Goal: Information Seeking & Learning: Learn about a topic

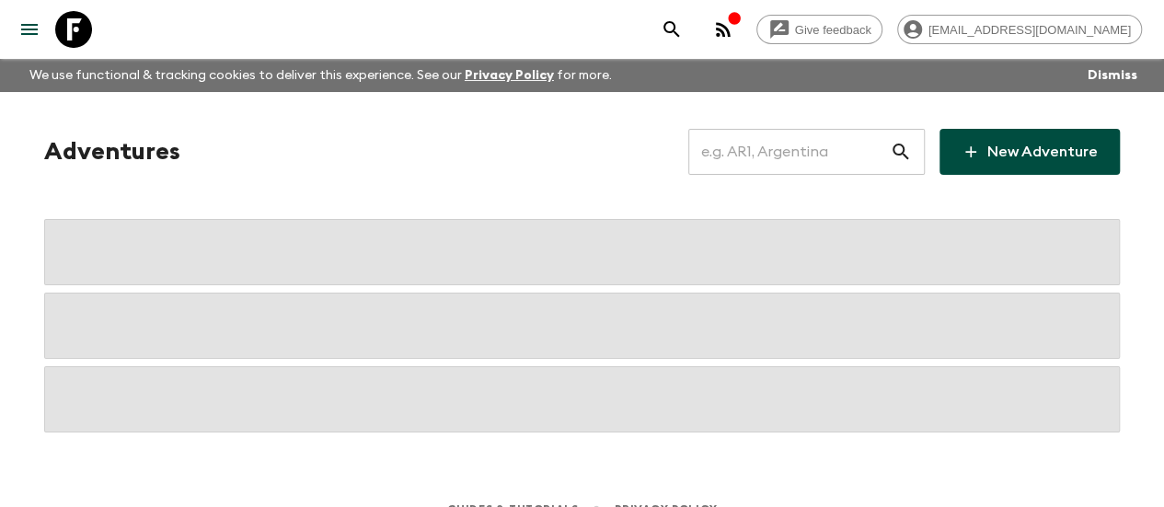
click at [821, 143] on input "text" at bounding box center [788, 152] width 201 height 52
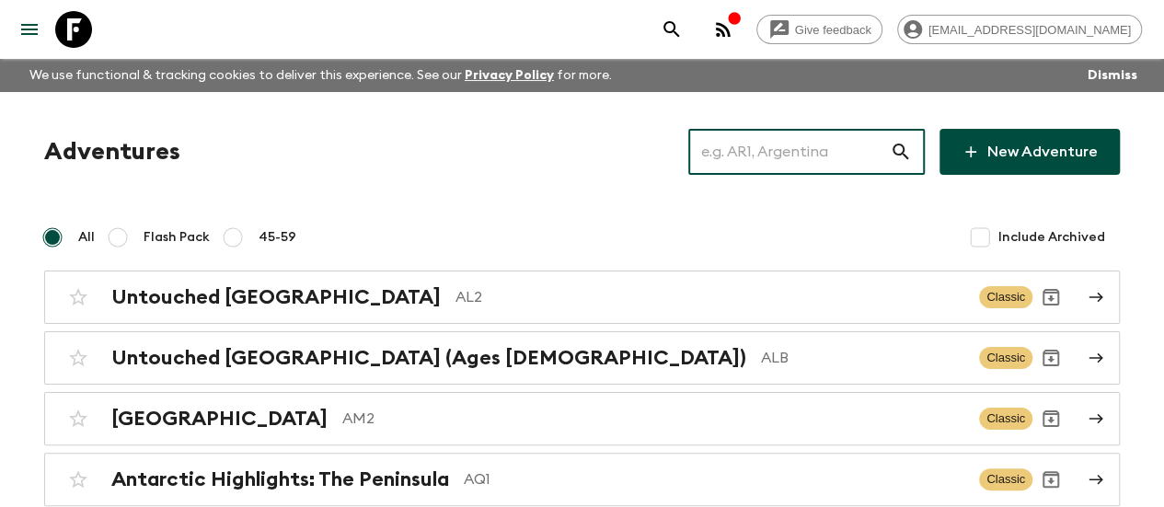
paste input "[GEOGRAPHIC_DATA]"
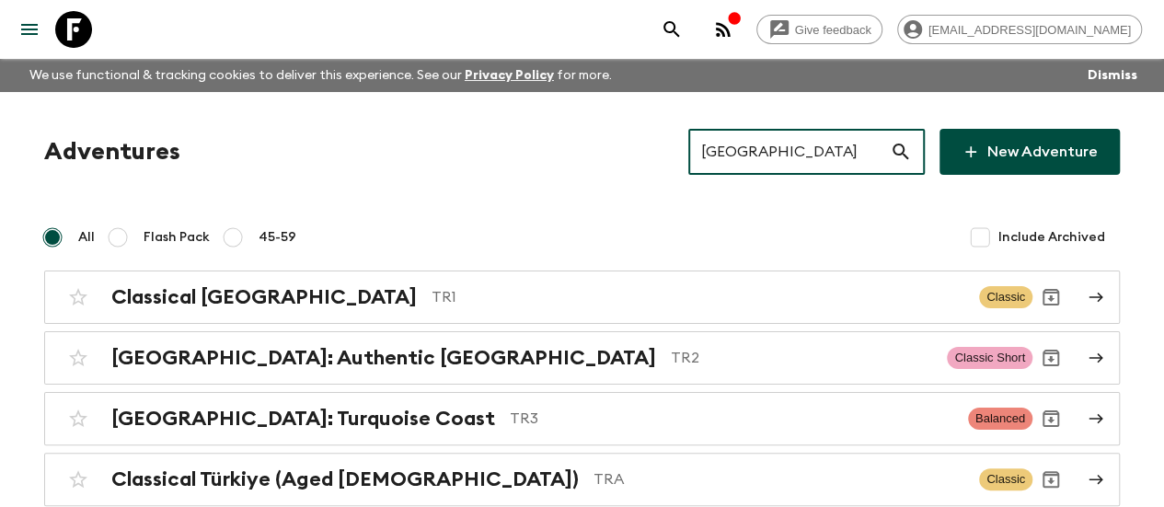
click at [753, 166] on input "[GEOGRAPHIC_DATA]" at bounding box center [788, 152] width 201 height 52
paste input "[GEOGRAPHIC_DATA]"
click at [753, 166] on input "[GEOGRAPHIC_DATA]" at bounding box center [788, 152] width 201 height 52
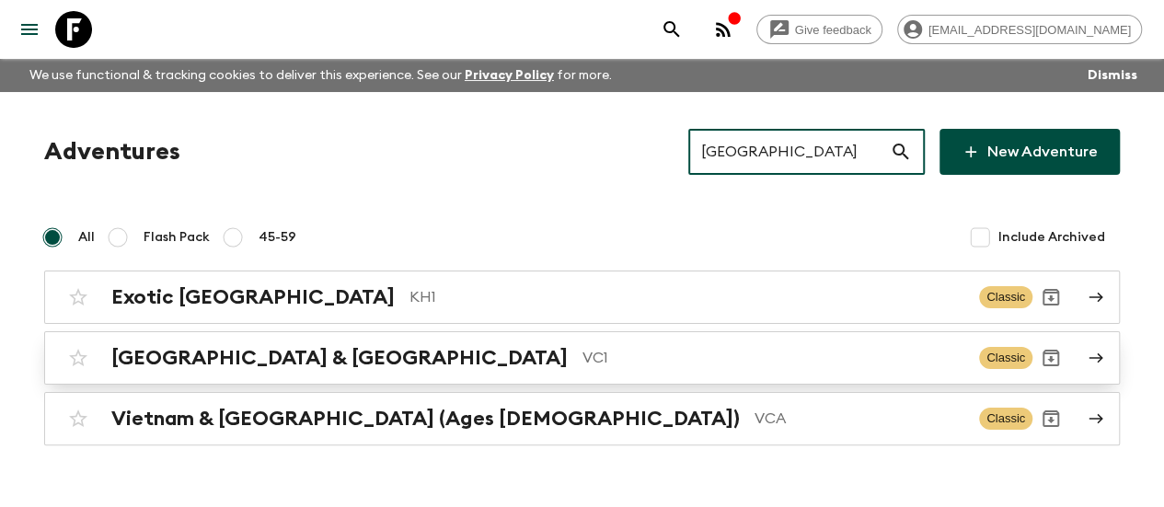
type input "[GEOGRAPHIC_DATA]"
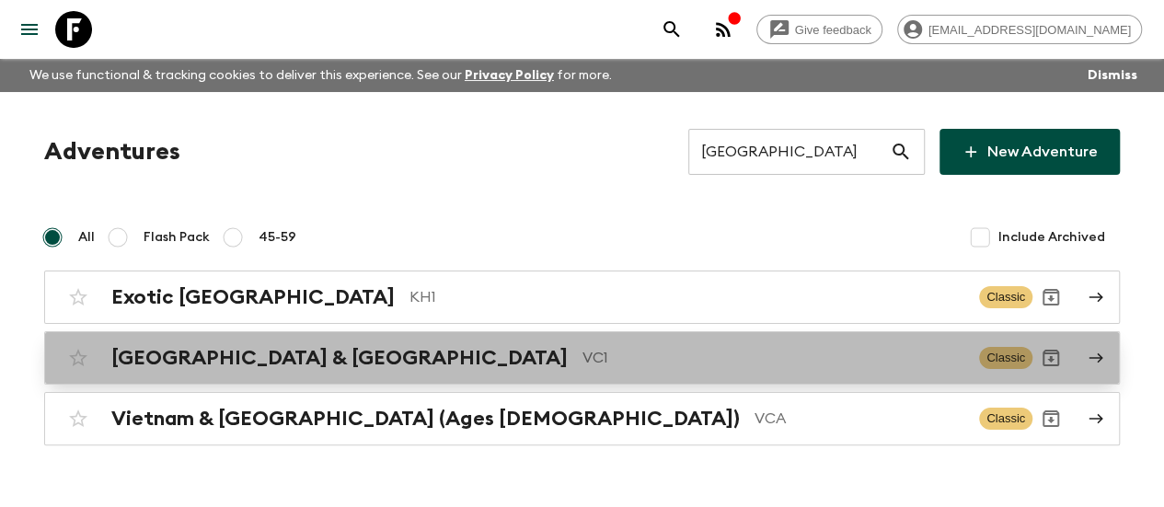
click at [293, 352] on h2 "[GEOGRAPHIC_DATA] & [GEOGRAPHIC_DATA]" at bounding box center [339, 358] width 456 height 24
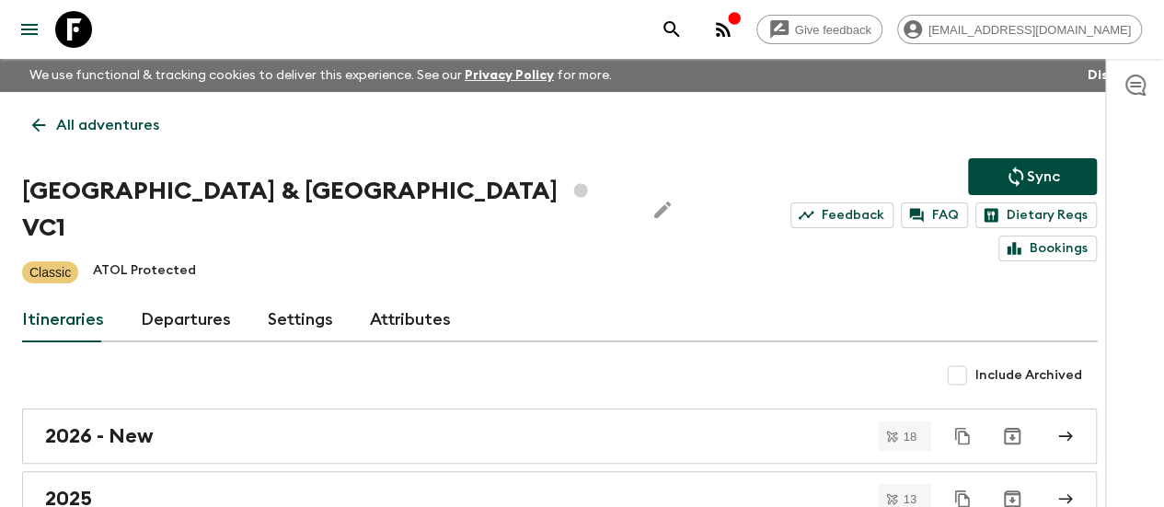
click at [236, 162] on div "Vietnam & [GEOGRAPHIC_DATA] VC1 Sync Feedback FAQ Dietary Reqs Bookings" at bounding box center [559, 209] width 1075 height 103
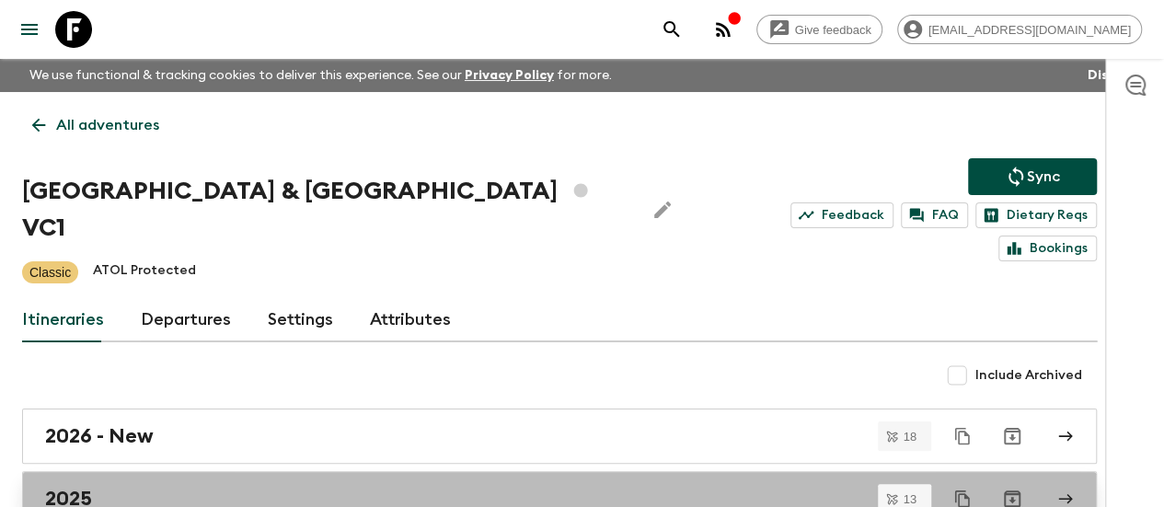
click at [178, 471] on link "2025" at bounding box center [559, 498] width 1075 height 55
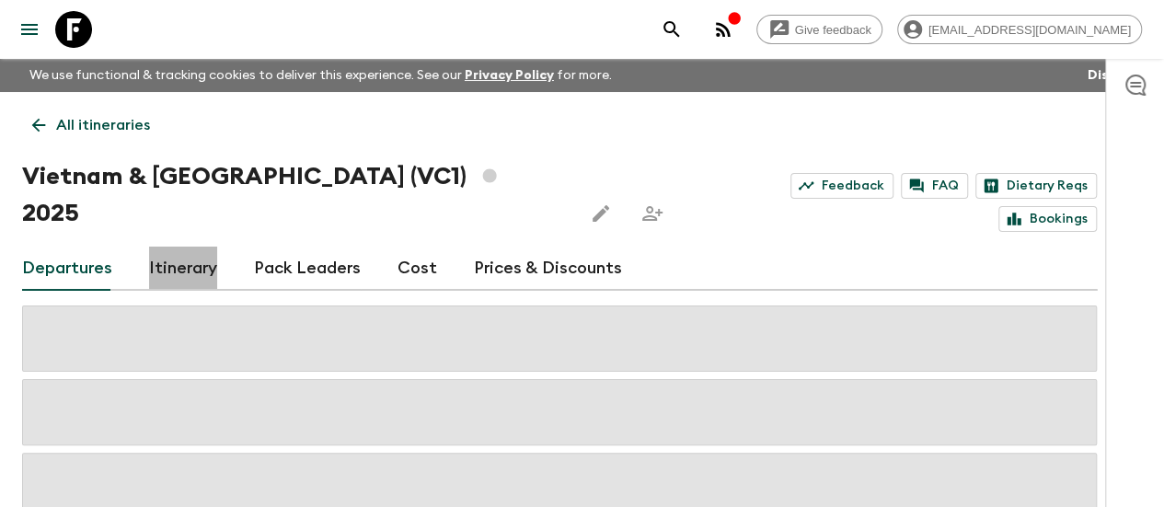
click at [217, 247] on link "Itinerary" at bounding box center [183, 269] width 68 height 44
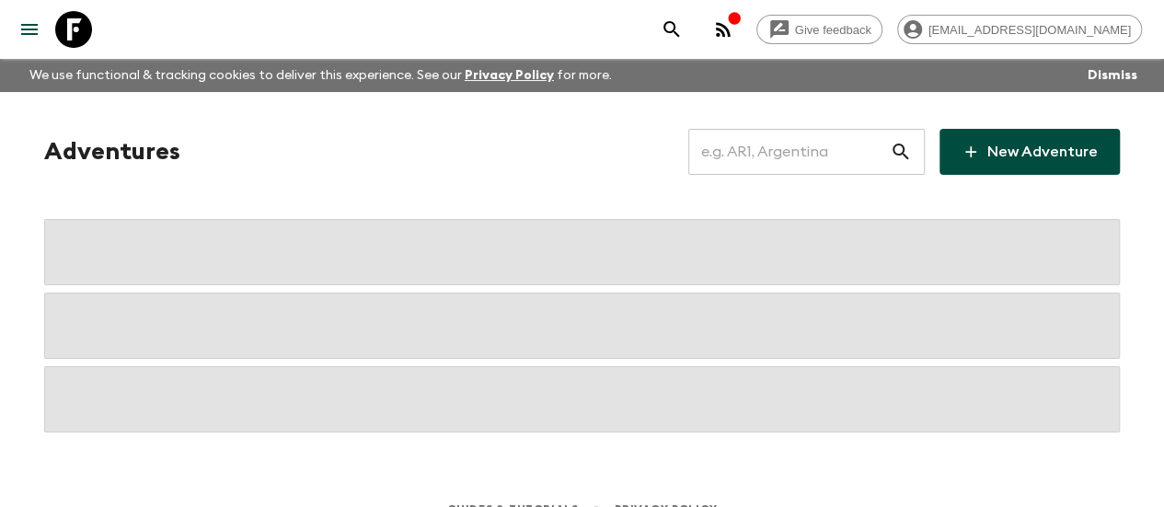
paste input "[GEOGRAPHIC_DATA]"
click at [764, 155] on input "text" at bounding box center [788, 152] width 201 height 52
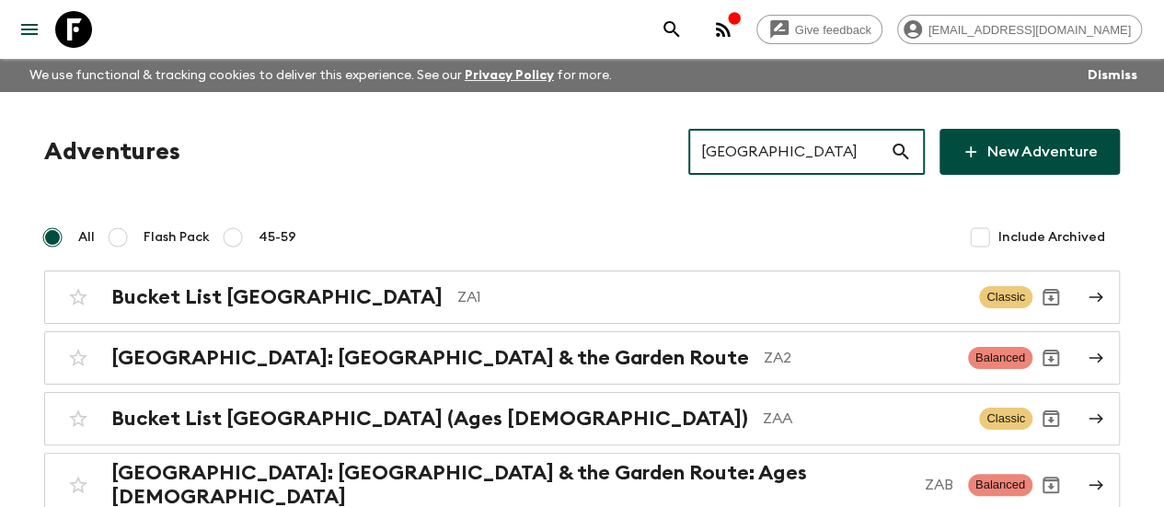
scroll to position [98, 0]
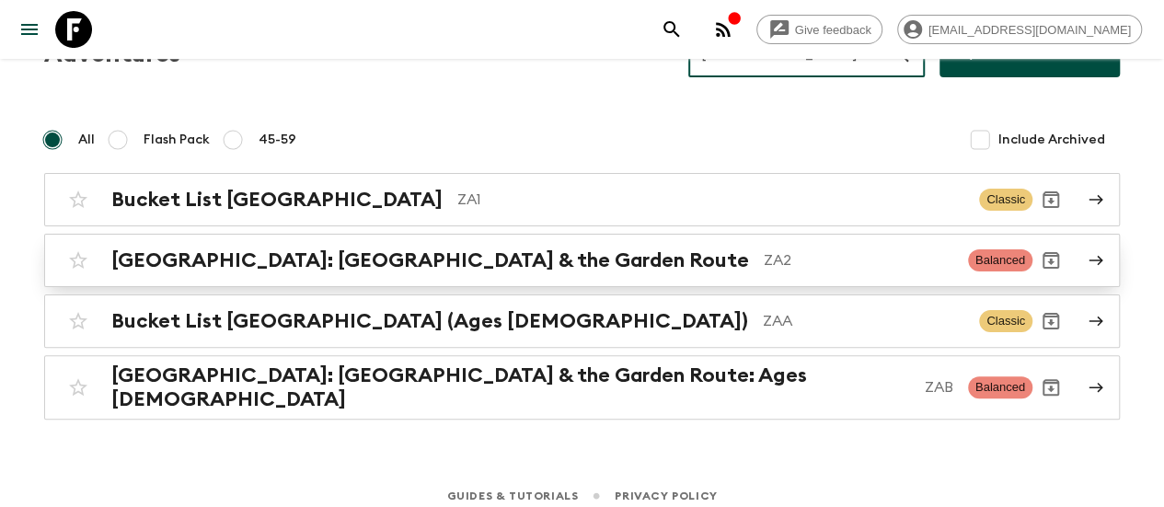
type input "[GEOGRAPHIC_DATA]"
click at [522, 271] on div "[GEOGRAPHIC_DATA]: [GEOGRAPHIC_DATA] & the Garden Route ZA2 Balanced" at bounding box center [546, 260] width 972 height 37
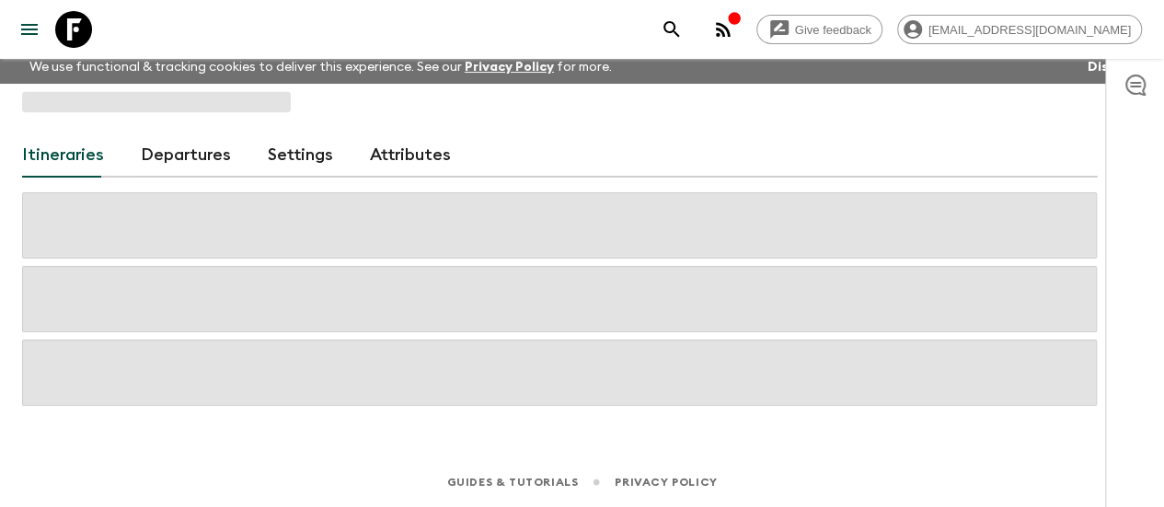
scroll to position [7, 0]
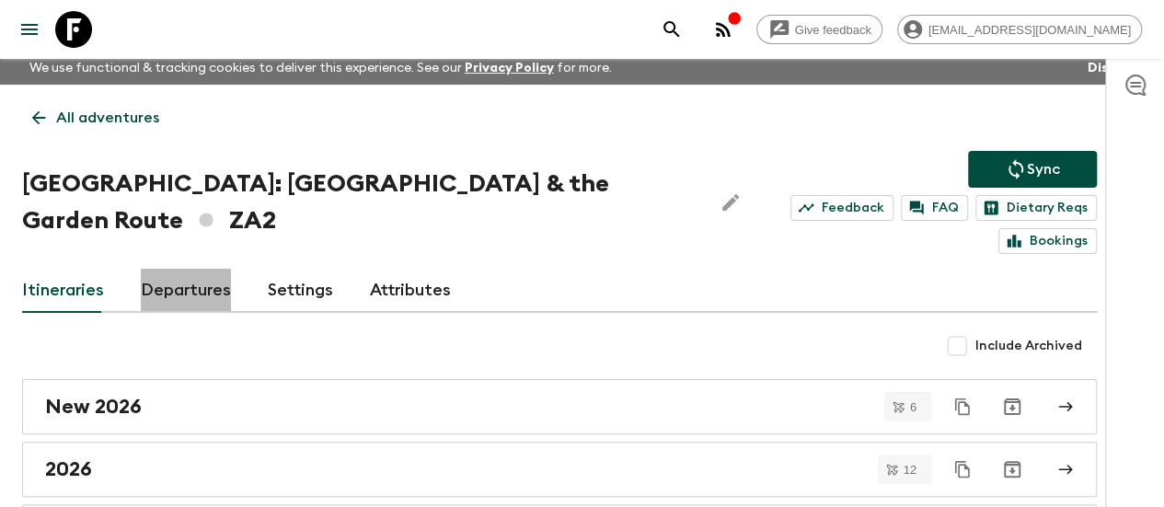
click at [231, 269] on link "Departures" at bounding box center [186, 291] width 90 height 44
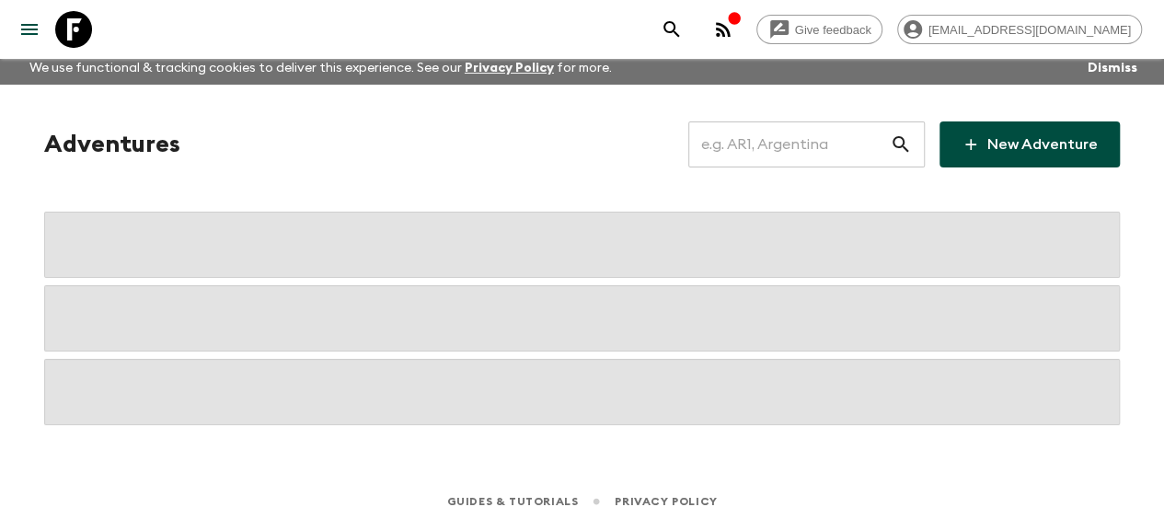
scroll to position [26, 0]
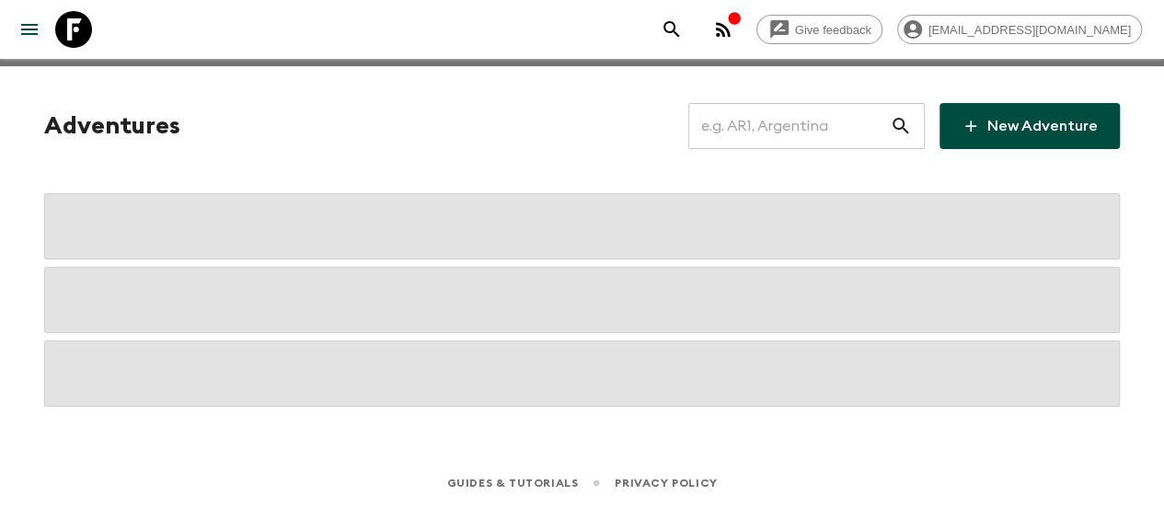
click at [784, 113] on input "text" at bounding box center [788, 126] width 201 height 52
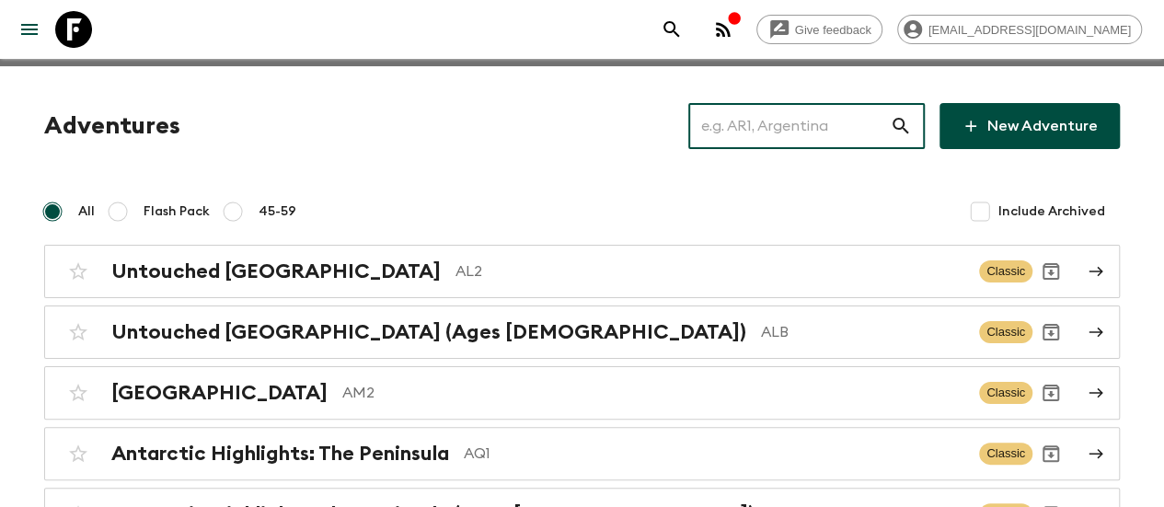
paste input "[GEOGRAPHIC_DATA] & [GEOGRAPHIC_DATA]"
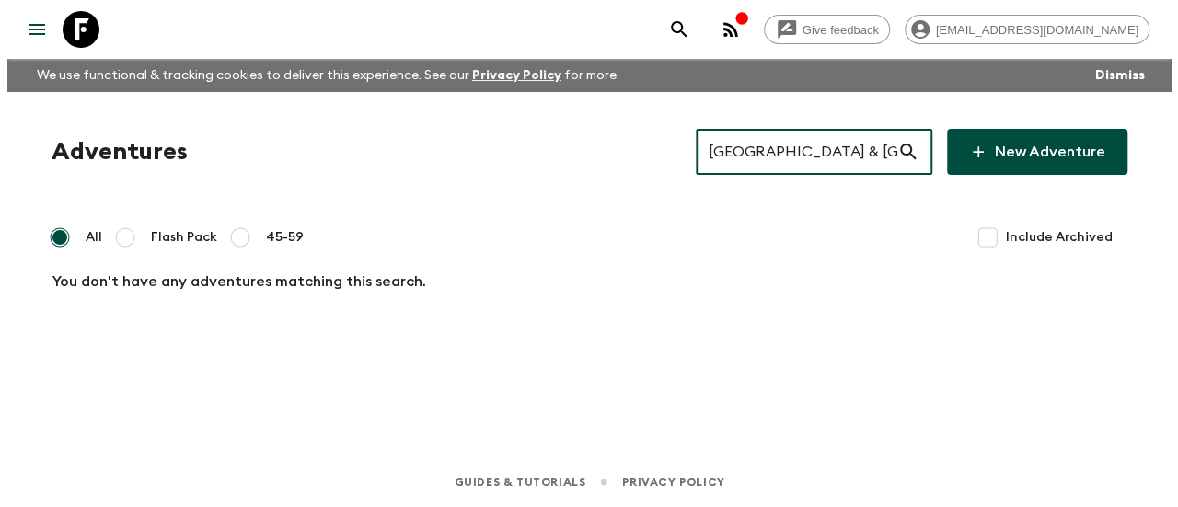
scroll to position [0, 0]
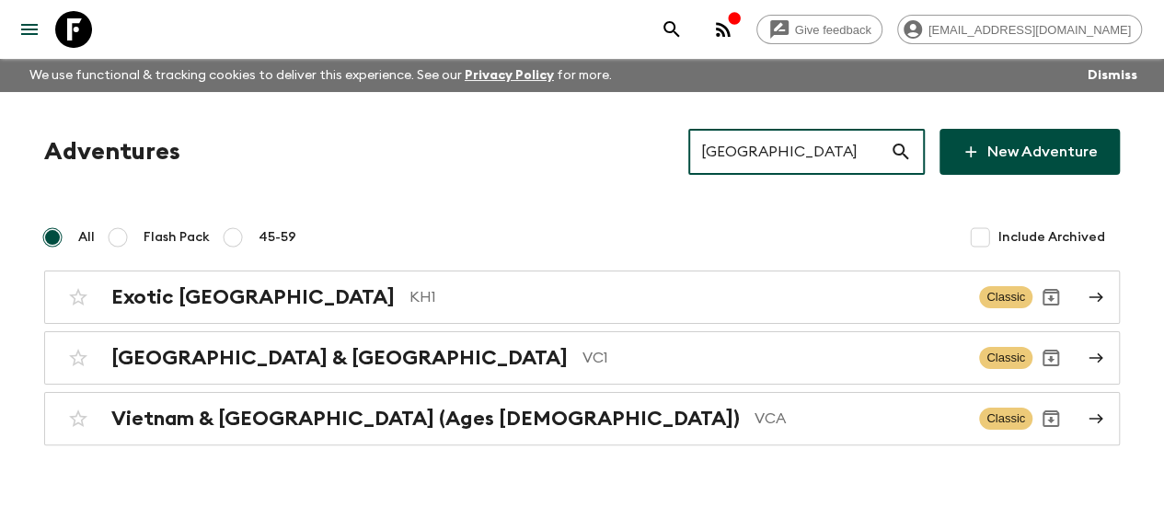
click at [755, 145] on input "[GEOGRAPHIC_DATA]" at bounding box center [788, 152] width 201 height 52
paste input "Slovenia & Croat"
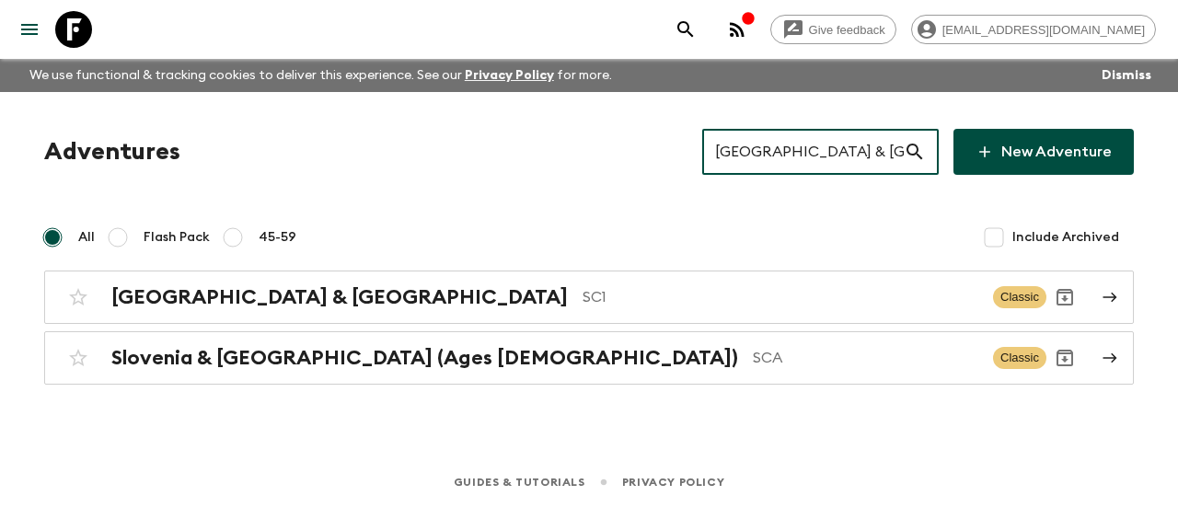
click at [755, 145] on input "[GEOGRAPHIC_DATA] & [GEOGRAPHIC_DATA]" at bounding box center [802, 152] width 201 height 52
type input "[GEOGRAPHIC_DATA] & [GEOGRAPHIC_DATA]"
